Goal: Task Accomplishment & Management: Complete application form

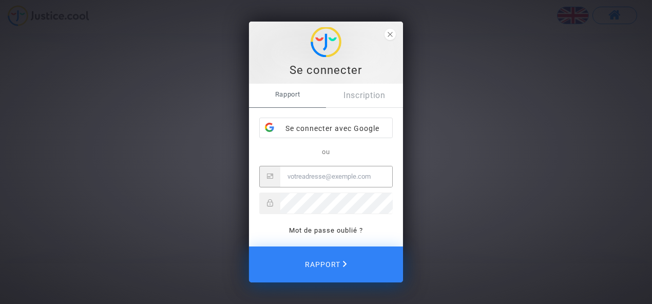
click at [294, 174] on input "E-mail" at bounding box center [336, 176] width 112 height 21
type input "[PERSON_NAME][EMAIL_ADDRESS][DOMAIN_NAME]"
click at [365, 94] on font "Inscription" at bounding box center [365, 95] width 42 height 10
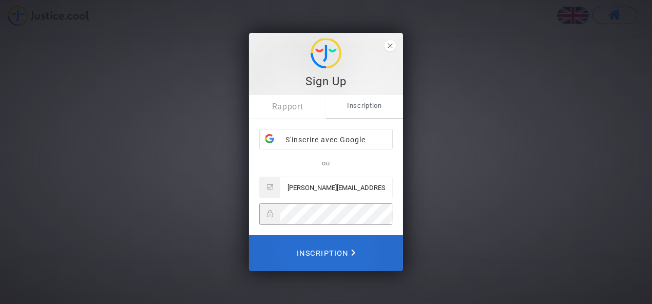
click at [336, 249] on font "Inscription" at bounding box center [323, 253] width 52 height 9
click at [329, 256] on font "Inscription" at bounding box center [323, 253] width 52 height 9
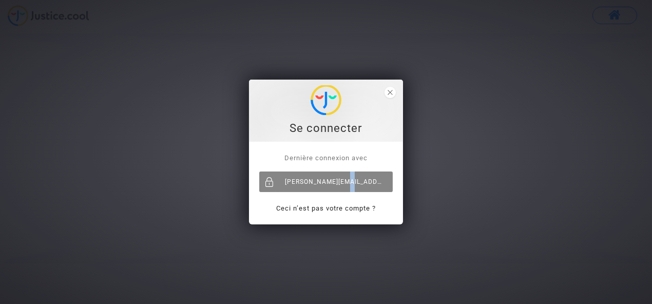
click at [341, 180] on div "[PERSON_NAME][EMAIL_ADDRESS][DOMAIN_NAME]" at bounding box center [326, 182] width 134 height 21
click at [296, 180] on div "[PERSON_NAME][EMAIL_ADDRESS][DOMAIN_NAME]" at bounding box center [326, 182] width 134 height 21
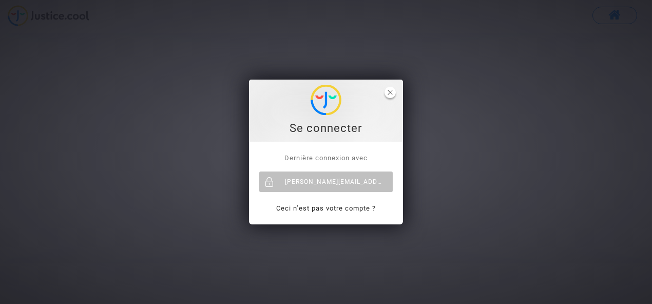
click at [391, 90] on icon "close" at bounding box center [390, 92] width 5 height 5
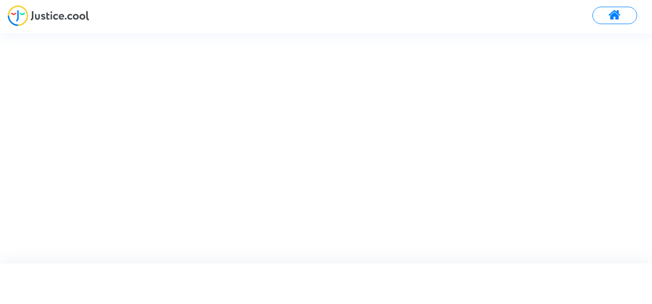
click at [617, 13] on span at bounding box center [615, 15] width 13 height 13
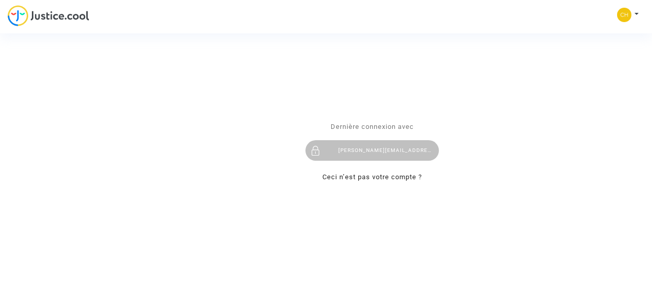
click at [636, 11] on div "Se connecter Dernière connexion avec chantal.rouvelet@wanadoo.fr Ceci n’est pas…" at bounding box center [326, 152] width 652 height 304
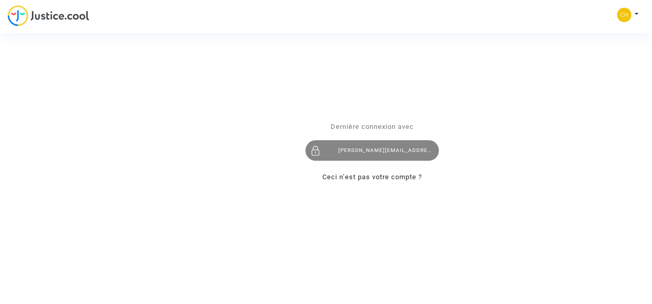
click at [355, 146] on div "[PERSON_NAME][EMAIL_ADDRESS][DOMAIN_NAME]" at bounding box center [373, 151] width 134 height 21
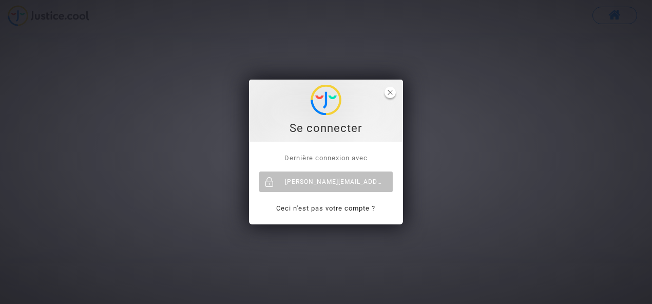
click at [389, 89] on span "fermer" at bounding box center [390, 92] width 11 height 11
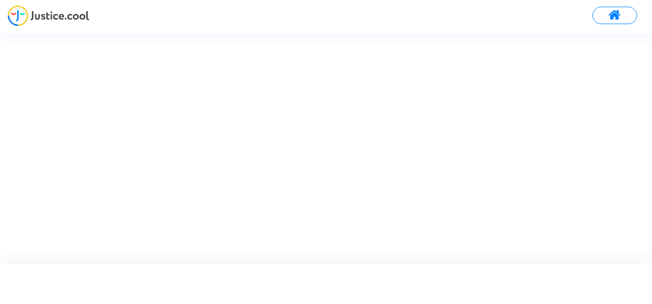
click at [609, 11] on span at bounding box center [615, 15] width 13 height 13
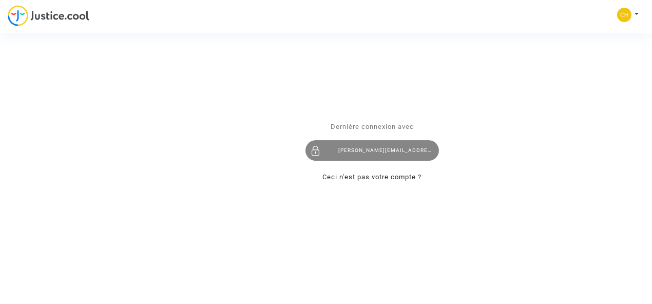
click at [315, 147] on div at bounding box center [316, 151] width 21 height 21
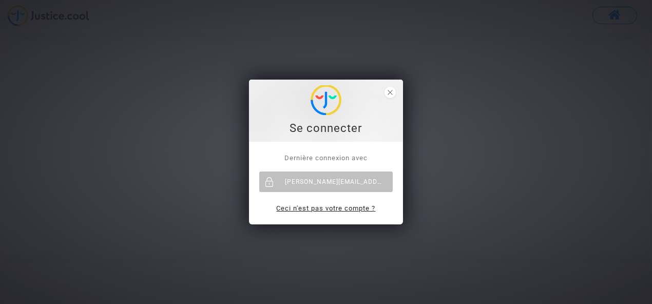
click at [292, 204] on font "Ceci n'est pas votre compte ?" at bounding box center [326, 208] width 99 height 8
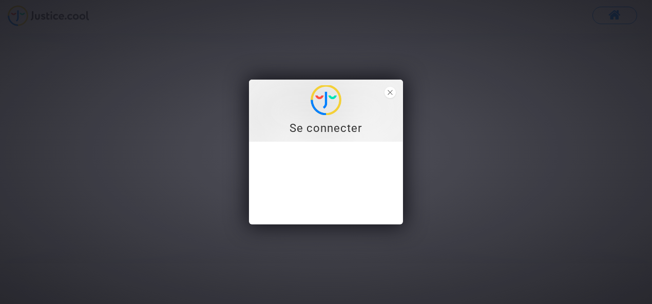
type input "[PERSON_NAME][EMAIL_ADDRESS][DOMAIN_NAME]"
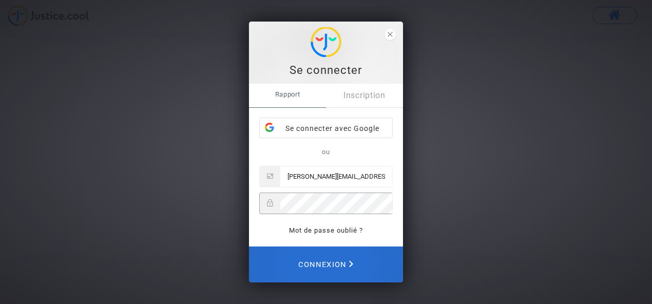
click at [314, 257] on span "Connexion" at bounding box center [325, 264] width 55 height 23
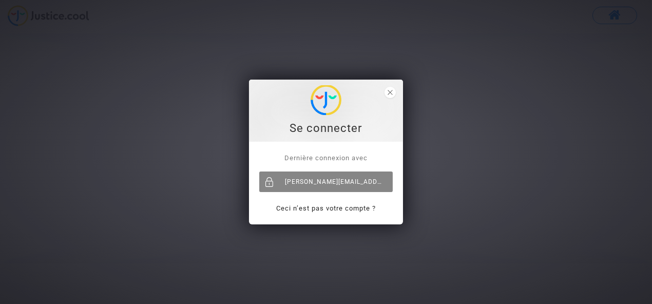
click at [278, 177] on div at bounding box center [269, 182] width 21 height 21
click at [299, 179] on font "[PERSON_NAME][EMAIL_ADDRESS][DOMAIN_NAME]" at bounding box center [367, 181] width 164 height 7
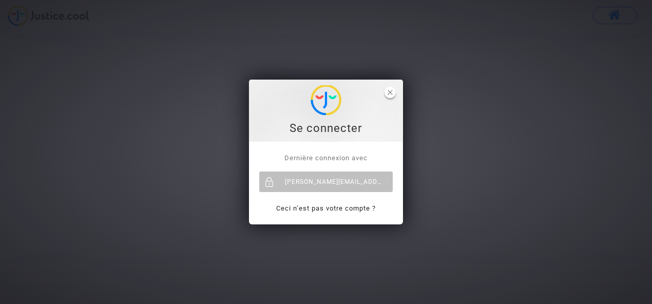
click at [391, 91] on polygon "close" at bounding box center [390, 92] width 5 height 5
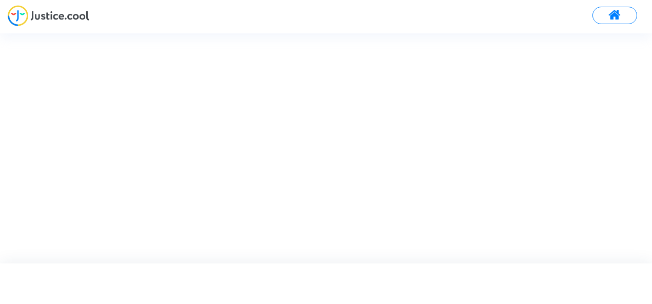
click at [619, 13] on span at bounding box center [615, 15] width 13 height 13
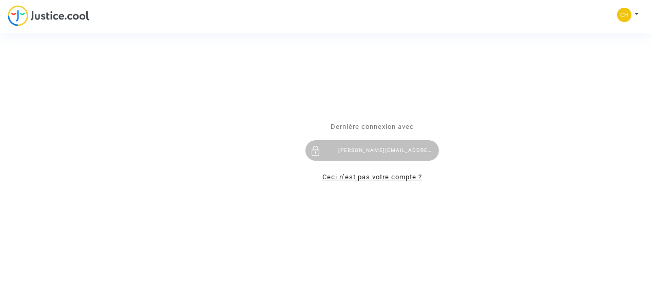
click at [405, 175] on link "Ceci n’est pas votre compte ?" at bounding box center [373, 178] width 100 height 8
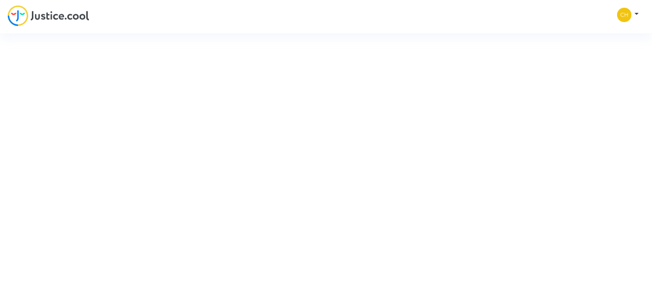
type input "[PERSON_NAME][EMAIL_ADDRESS][DOMAIN_NAME]"
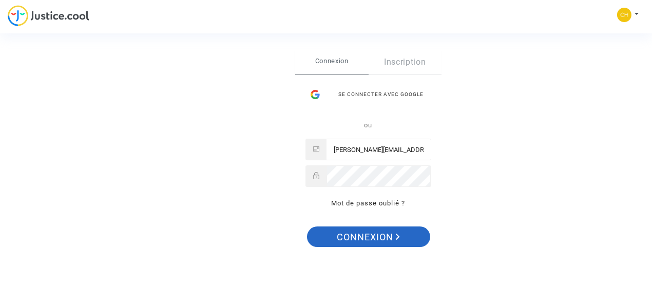
click at [355, 232] on span "Connexion" at bounding box center [368, 237] width 63 height 22
